Goal: Task Accomplishment & Management: Complete application form

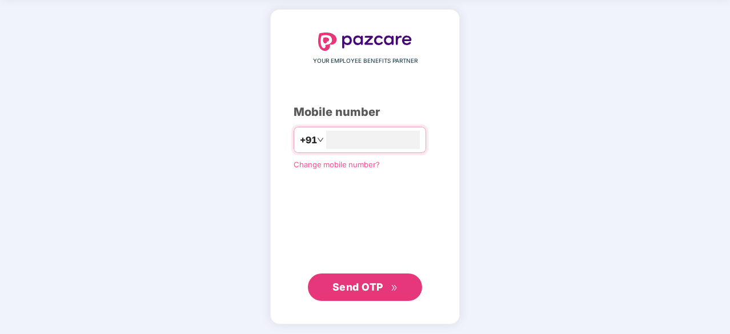
scroll to position [43, 0]
click at [360, 292] on span "Send OTP" at bounding box center [357, 288] width 51 height 12
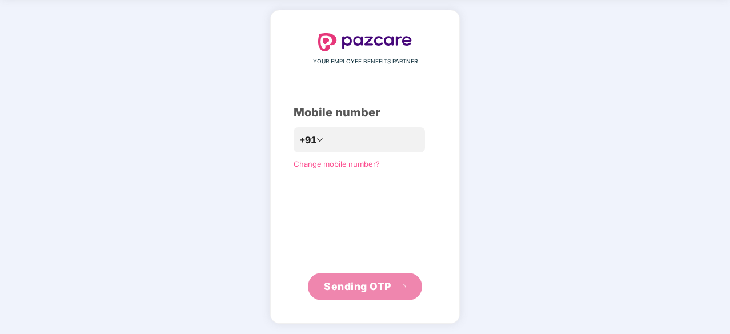
scroll to position [38, 0]
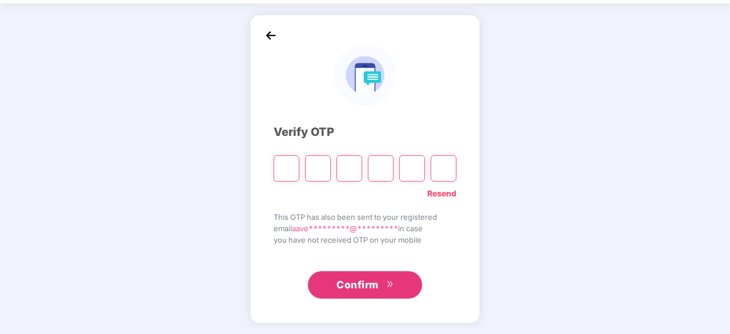
type input "*"
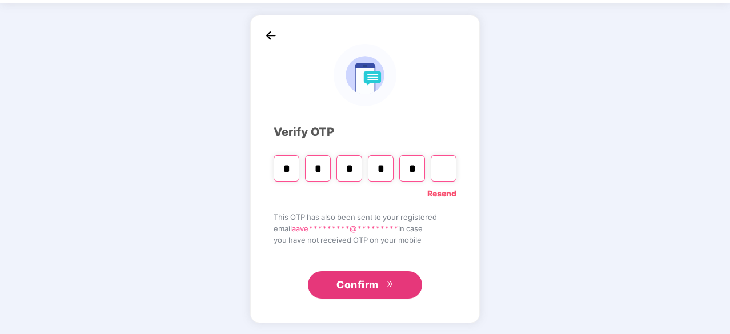
type input "*"
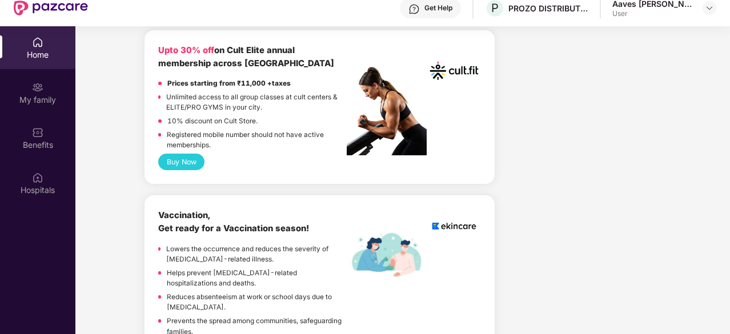
scroll to position [721, 0]
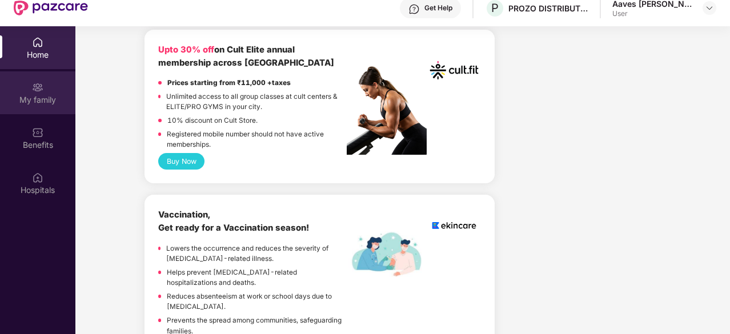
click at [47, 102] on div "My family" at bounding box center [37, 99] width 75 height 11
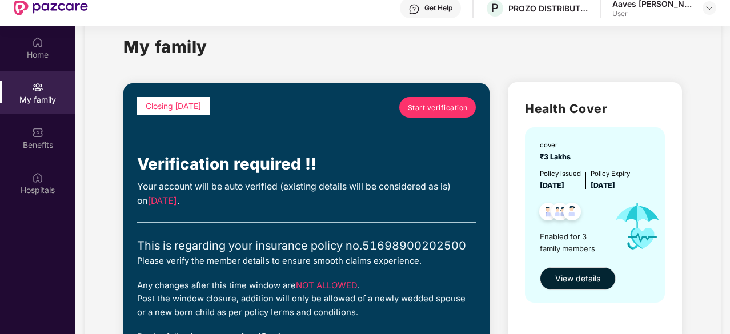
scroll to position [25, 0]
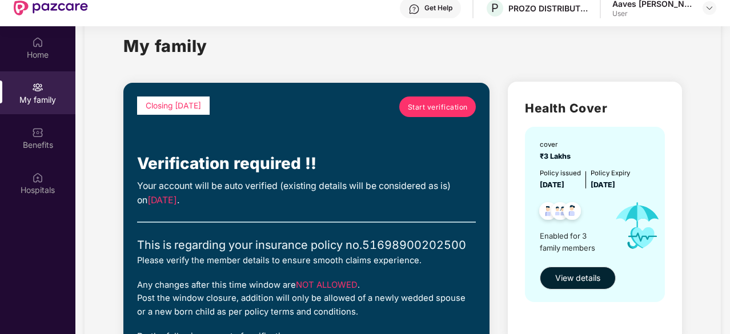
click at [434, 108] on span "Start verification" at bounding box center [438, 107] width 60 height 11
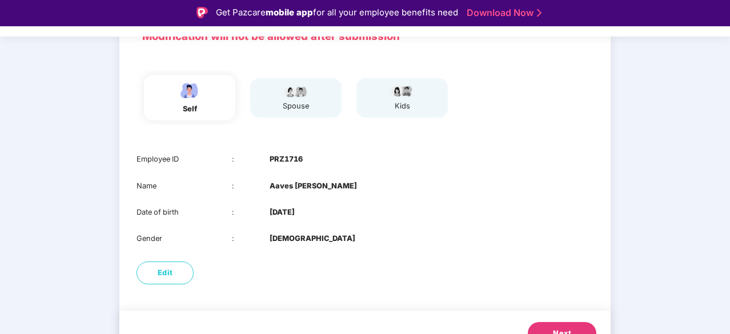
scroll to position [116, 0]
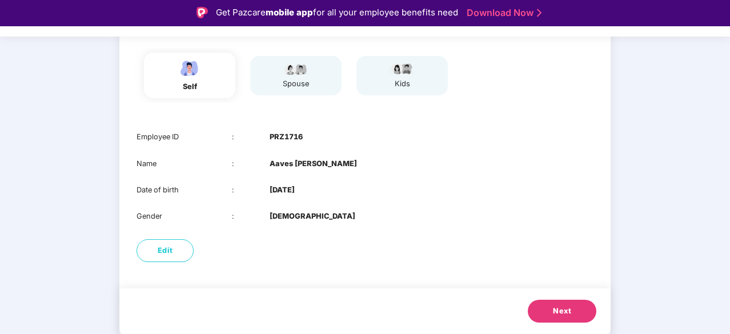
click at [569, 313] on span "Next" at bounding box center [562, 310] width 18 height 11
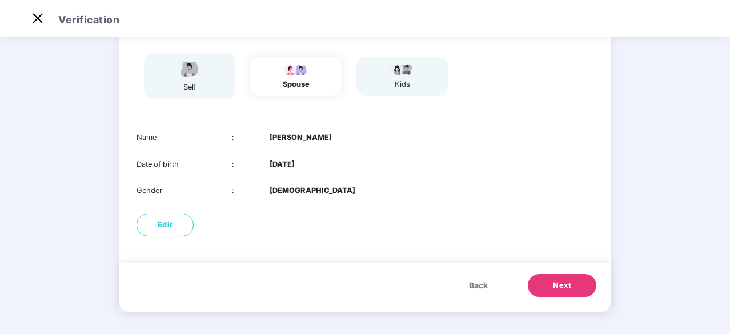
click at [544, 283] on button "Next" at bounding box center [562, 285] width 69 height 23
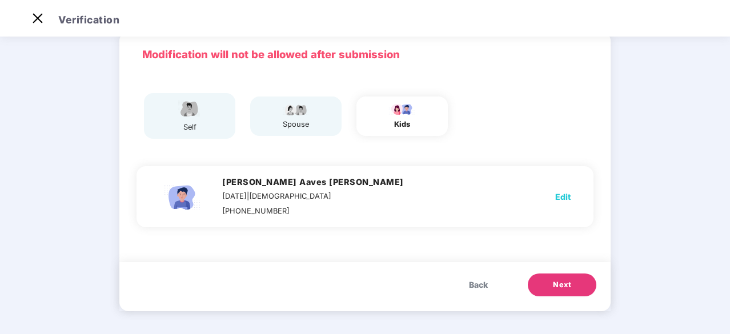
scroll to position [49, 0]
click at [548, 280] on button "Next" at bounding box center [562, 285] width 69 height 23
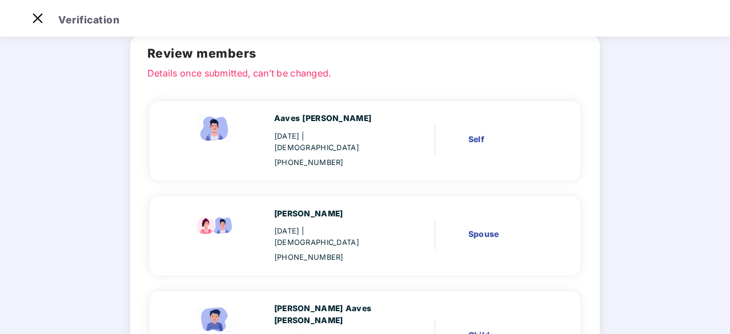
scroll to position [159, 0]
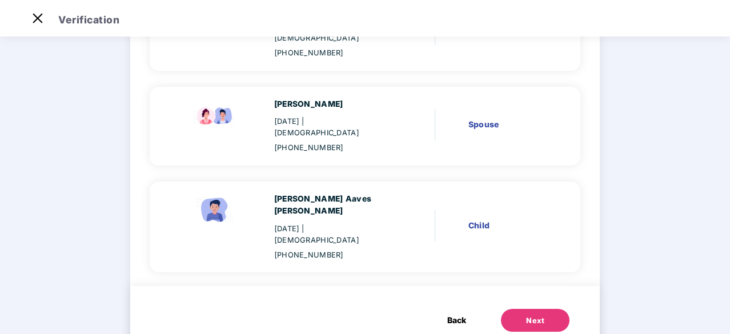
click at [528, 315] on div "Next" at bounding box center [535, 320] width 18 height 11
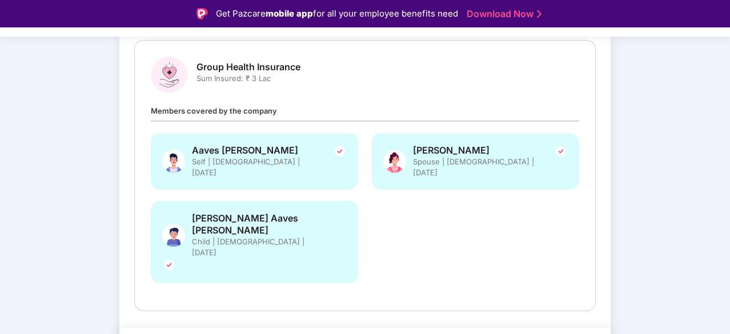
scroll to position [177, 0]
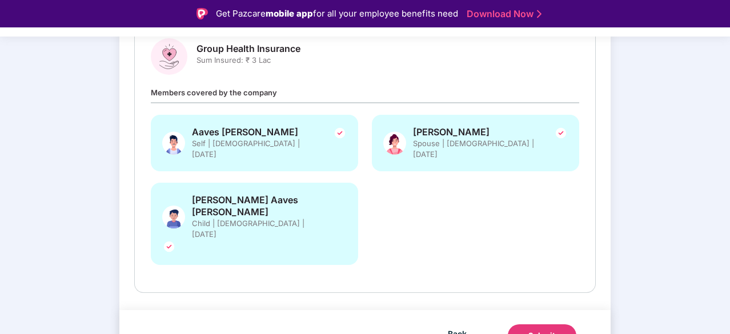
drag, startPoint x: 538, startPoint y: 314, endPoint x: 546, endPoint y: 321, distance: 10.9
click at [546, 324] on button "Submit" at bounding box center [542, 335] width 69 height 23
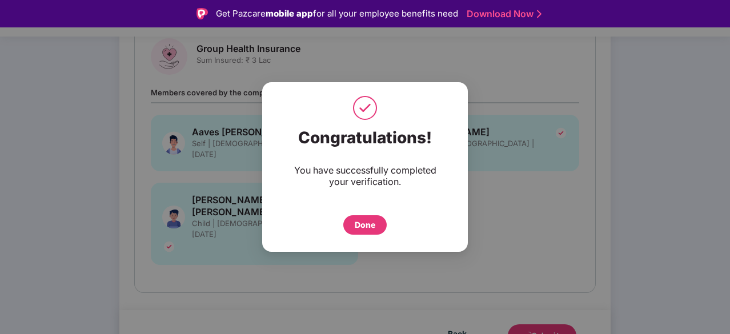
click at [377, 219] on div "Done" at bounding box center [364, 224] width 43 height 19
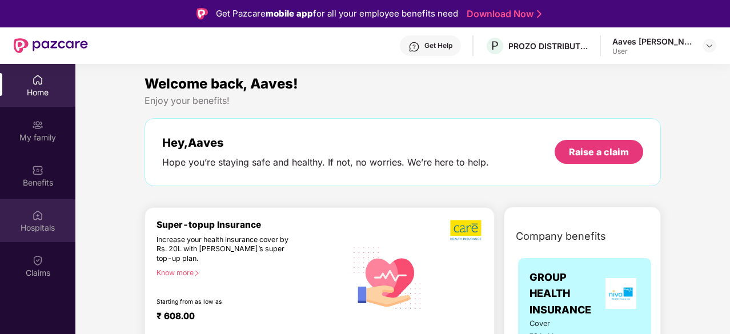
click at [37, 223] on div "Hospitals" at bounding box center [37, 227] width 75 height 11
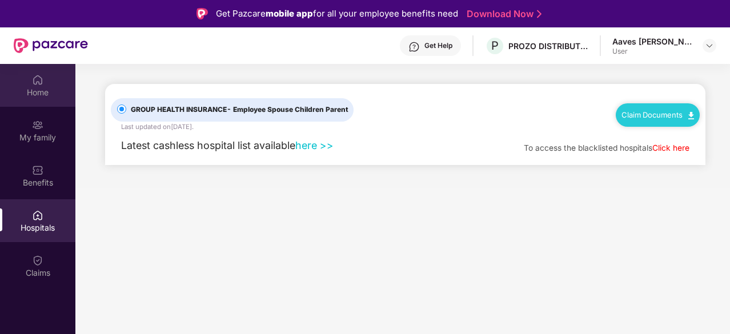
click at [46, 92] on div "Home" at bounding box center [37, 92] width 75 height 11
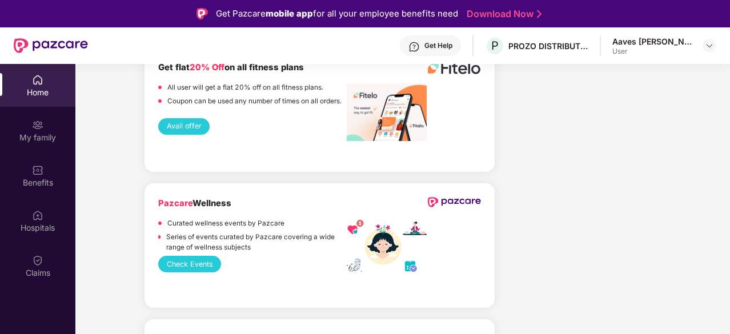
scroll to position [2623, 0]
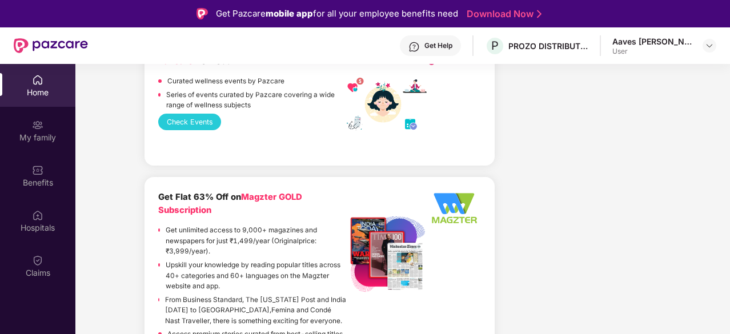
click at [81, 25] on div "Get Pazcare mobile app for all your employee benefits need Download Now" at bounding box center [365, 13] width 730 height 27
